Goal: Check status: Check status

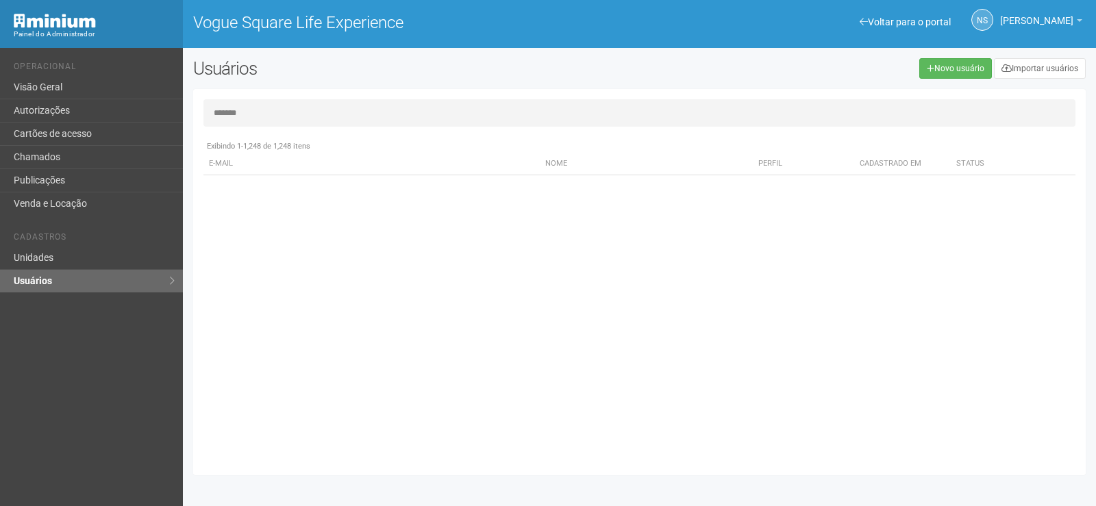
click at [21, 73] on li "Operacional" at bounding box center [93, 69] width 159 height 14
drag, startPoint x: 1031, startPoint y: 112, endPoint x: 40, endPoint y: 114, distance: 991.1
click at [40, 114] on div "Voltar para o portal Operacional Visão Geral Autorizações Cartões de acesso Cha…" at bounding box center [548, 277] width 1096 height 458
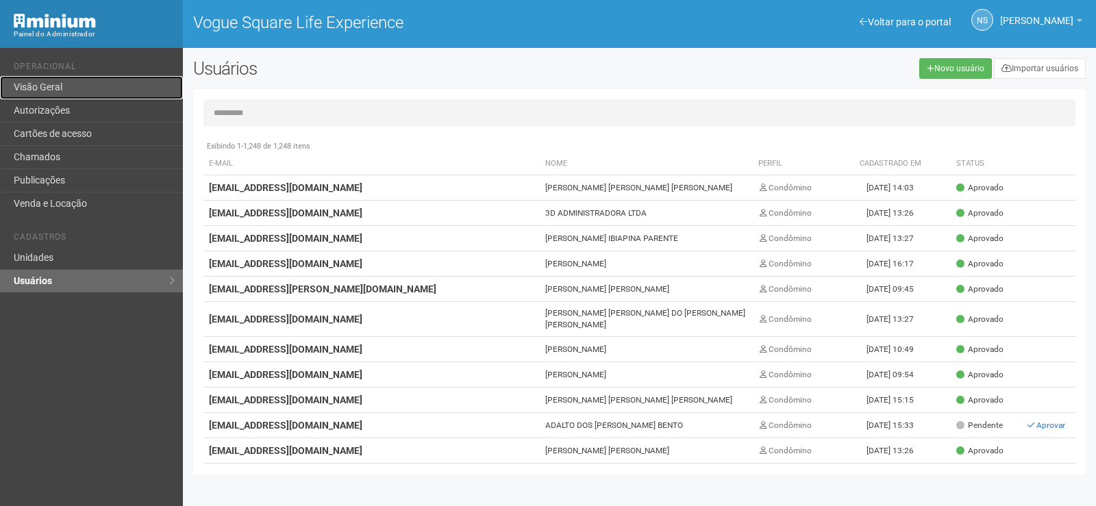
click at [112, 80] on link "Visão Geral" at bounding box center [91, 87] width 183 height 23
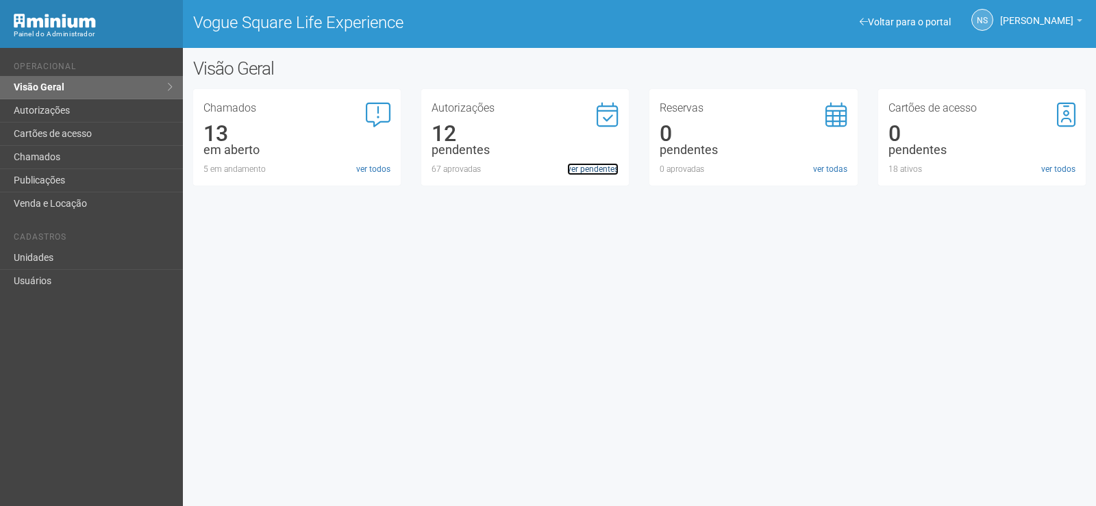
click at [574, 171] on link "ver pendentes" at bounding box center [592, 169] width 51 height 12
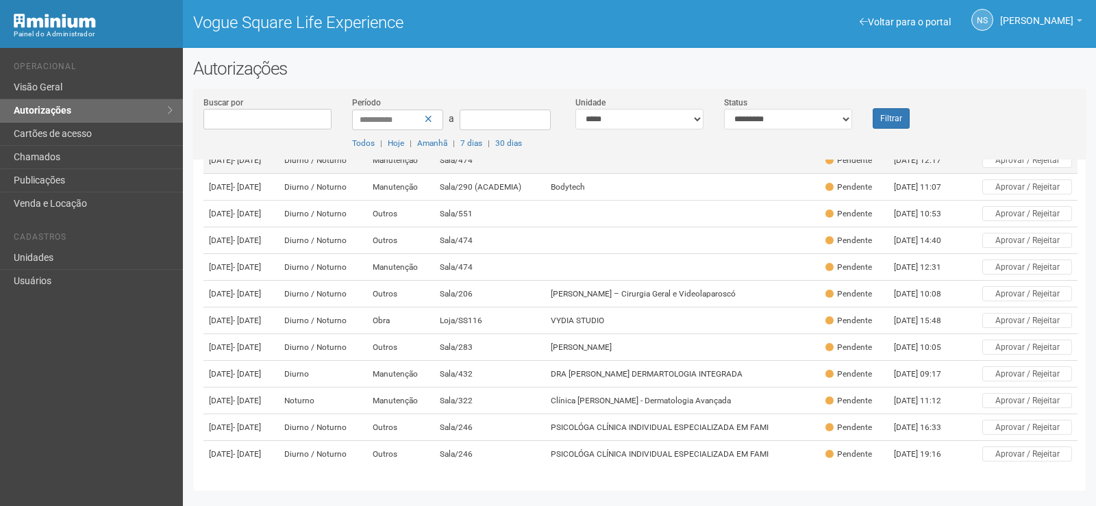
scroll to position [168, 0]
click at [545, 361] on td "Sala/432" at bounding box center [489, 374] width 111 height 27
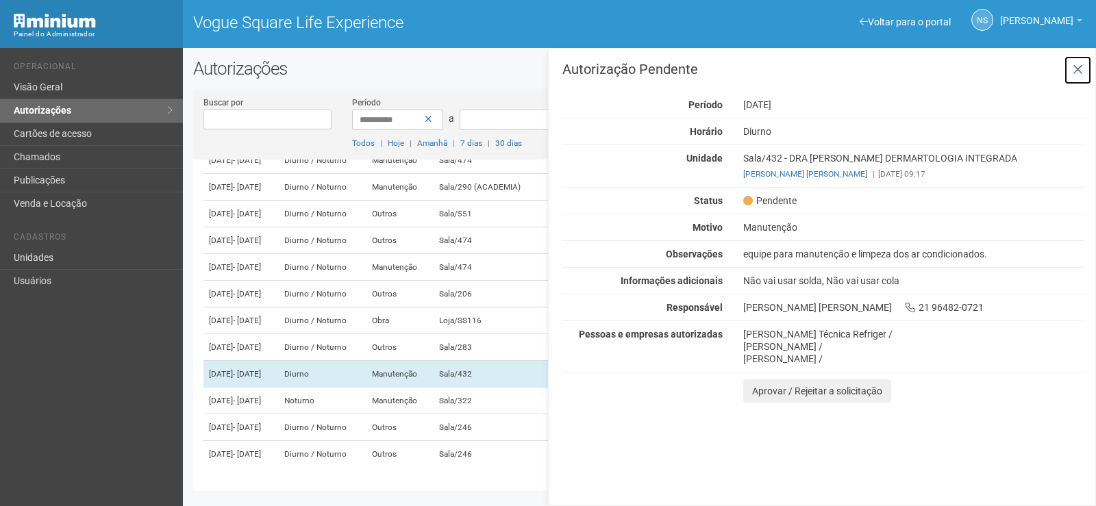
click at [1081, 65] on icon at bounding box center [1078, 70] width 10 height 14
